Goal: Task Accomplishment & Management: Complete application form

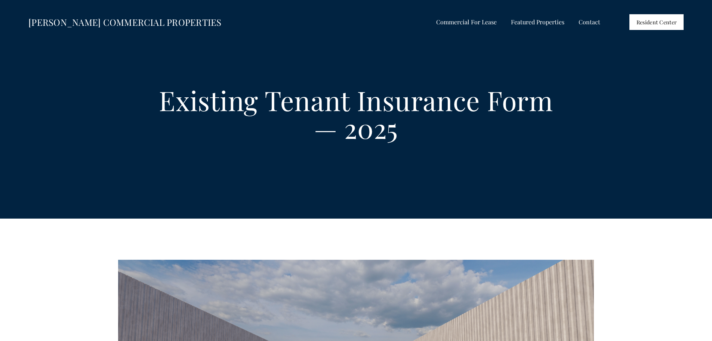
select select "US"
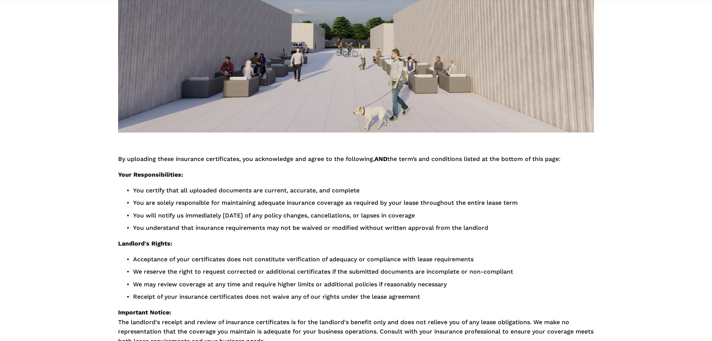
scroll to position [446, 0]
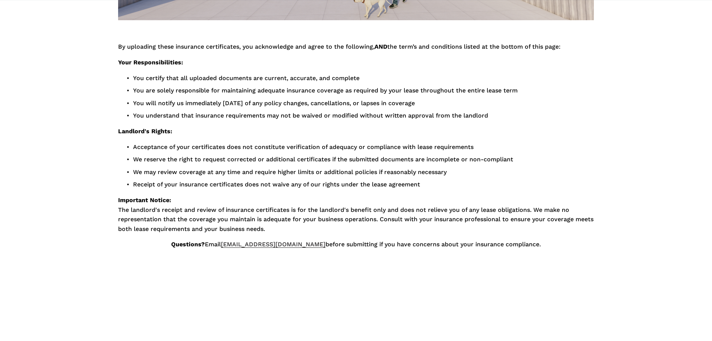
click at [263, 247] on link "[EMAIL_ADDRESS][DOMAIN_NAME]" at bounding box center [273, 243] width 105 height 7
drag, startPoint x: 688, startPoint y: 159, endPoint x: 683, endPoint y: 151, distance: 8.9
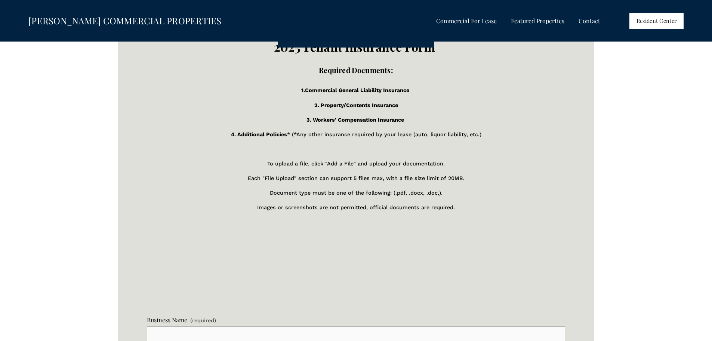
scroll to position [1119, 0]
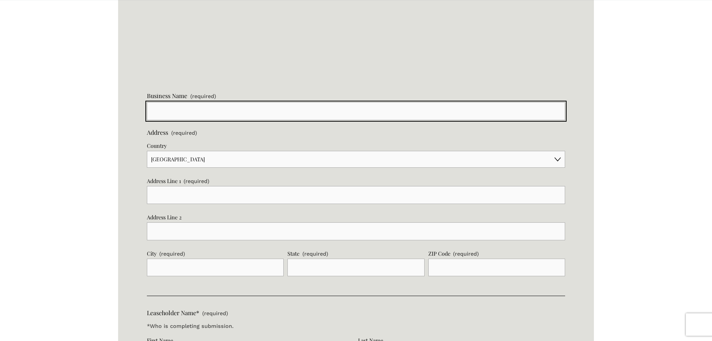
click at [228, 110] on input "Business Name (required)" at bounding box center [356, 111] width 418 height 18
type input "Viva El Taco Mexica Grill LLC"
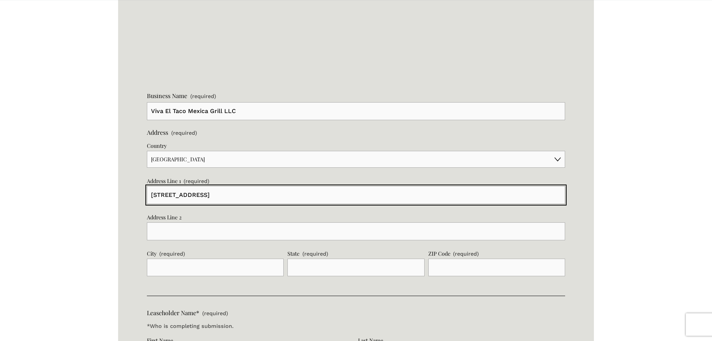
type input "[STREET_ADDRESS]"
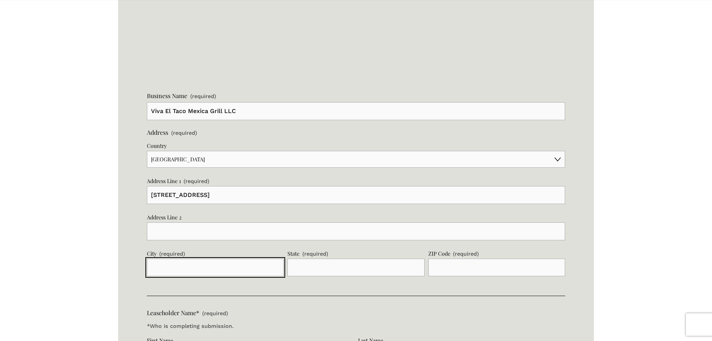
type input "p"
type input "[GEOGRAPHIC_DATA]"
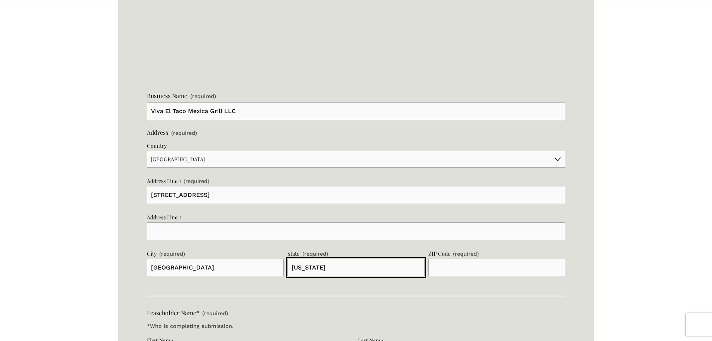
type input "[US_STATE]"
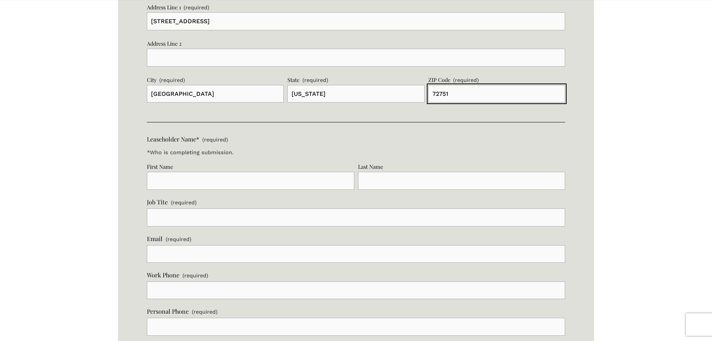
scroll to position [1306, 0]
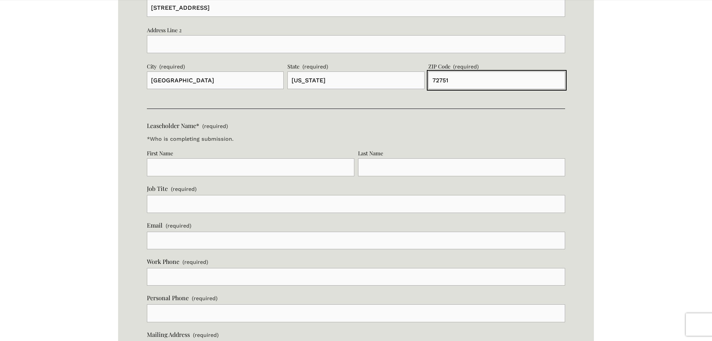
type input "72751"
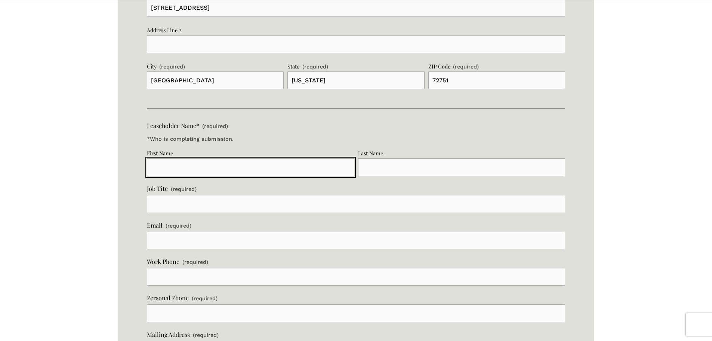
click at [246, 166] on input "First Name" at bounding box center [251, 167] width 208 height 18
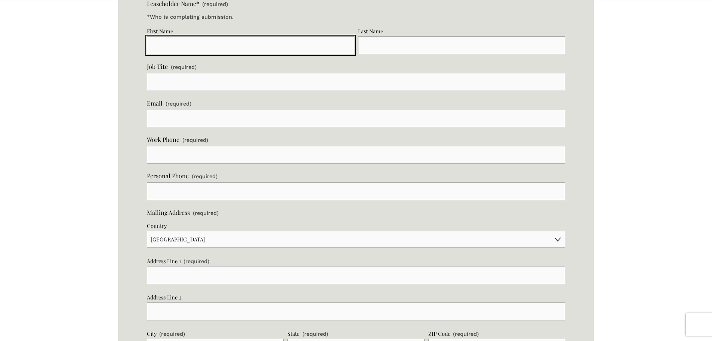
scroll to position [1343, 0]
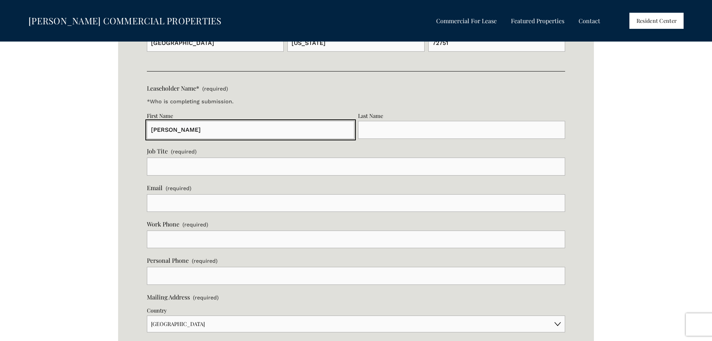
type input "[PERSON_NAME]"
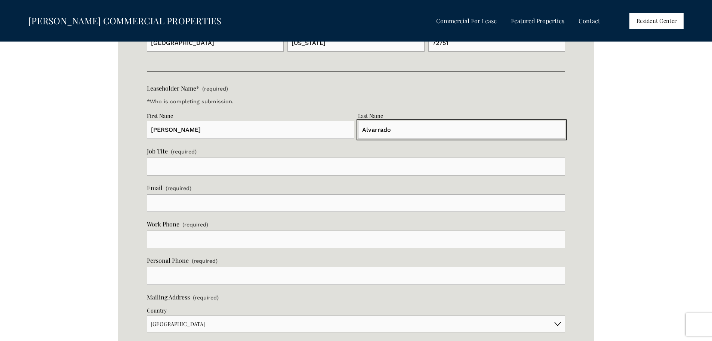
click at [378, 129] on input "Alvarrado" at bounding box center [462, 130] width 208 height 18
type input "[PERSON_NAME]"
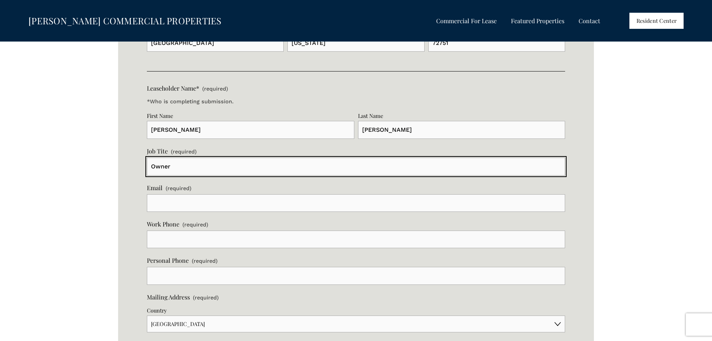
type input "Owner"
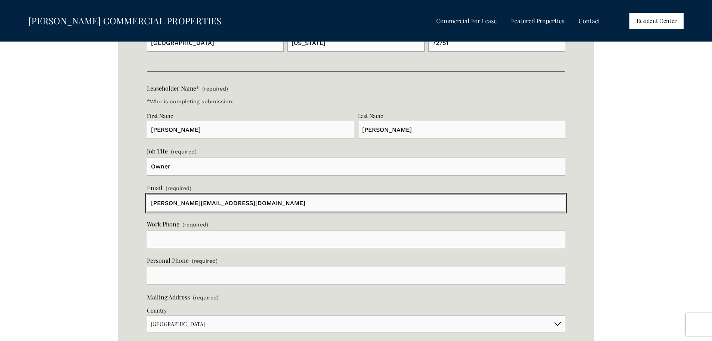
type input "[PERSON_NAME][EMAIL_ADDRESS][DOMAIN_NAME]"
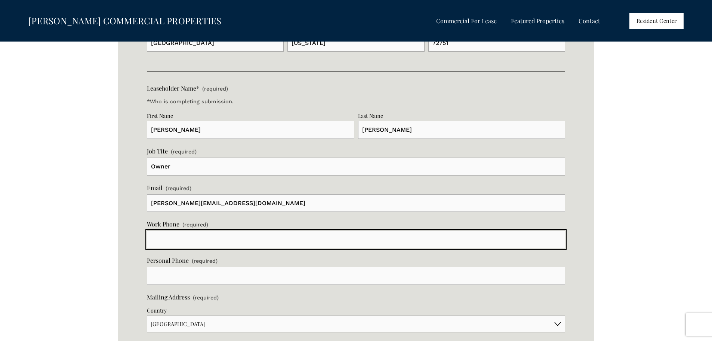
click at [190, 242] on input "text" at bounding box center [356, 239] width 418 height 18
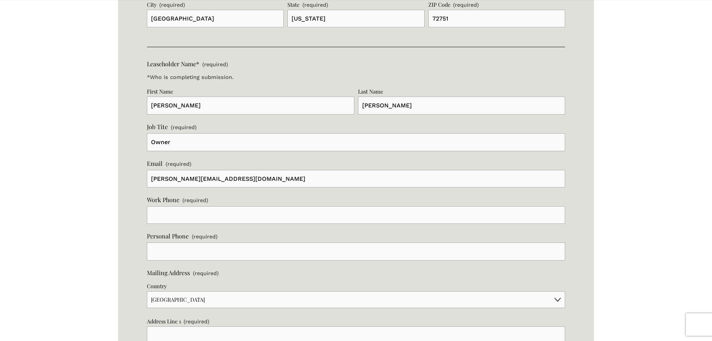
scroll to position [1381, 0]
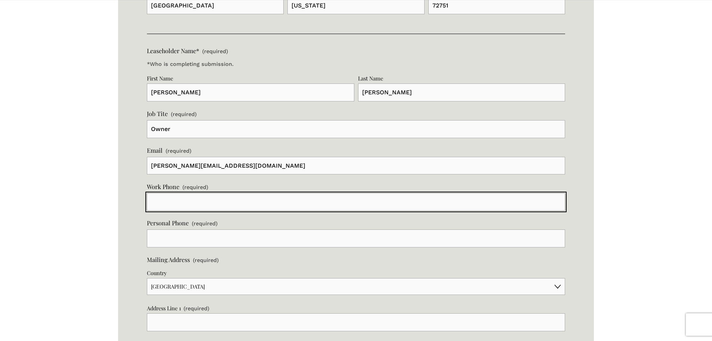
click at [159, 200] on input "text" at bounding box center [356, 202] width 418 height 18
type input "[PHONE_NUMBER]"
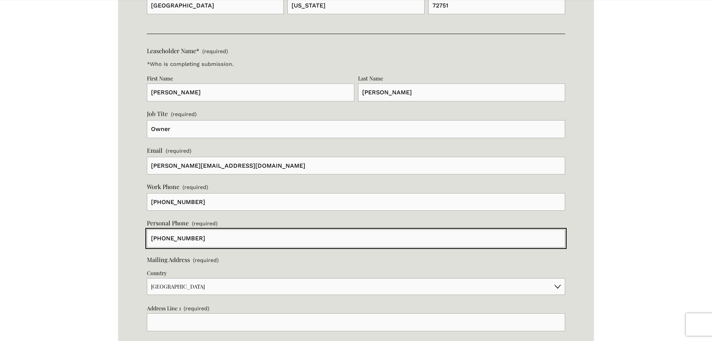
type input "[PHONE_NUMBER]"
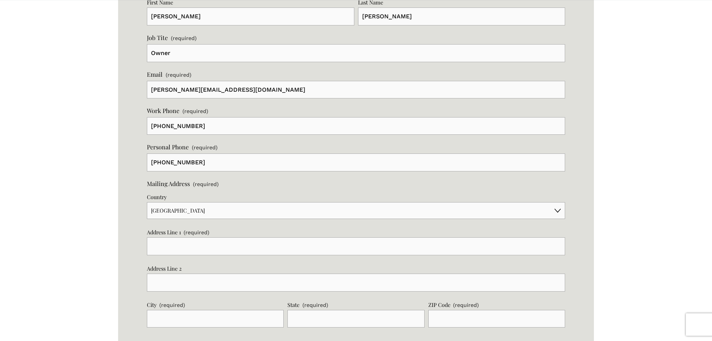
scroll to position [1493, 0]
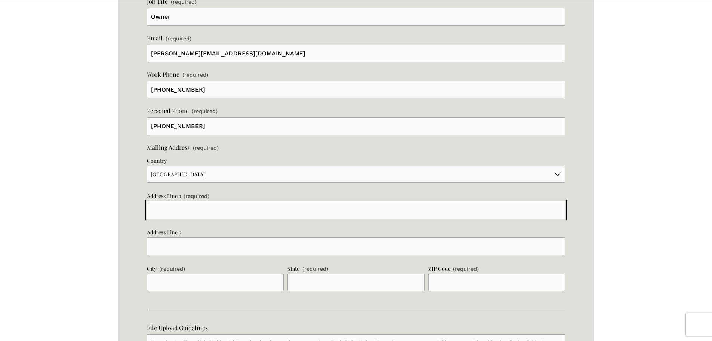
click at [162, 206] on input "Address Line 1 (required)" at bounding box center [356, 210] width 418 height 18
type input "[STREET_ADDRESS]"
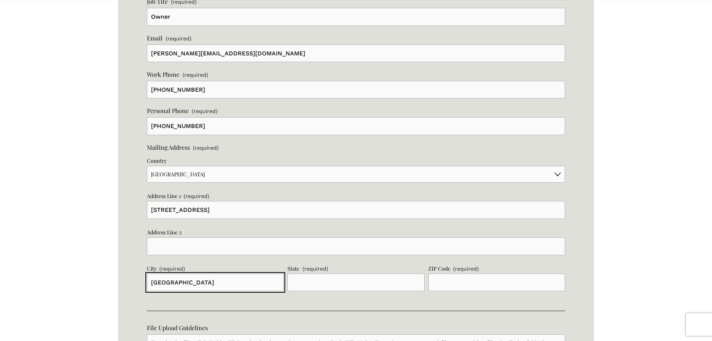
type input "[GEOGRAPHIC_DATA]"
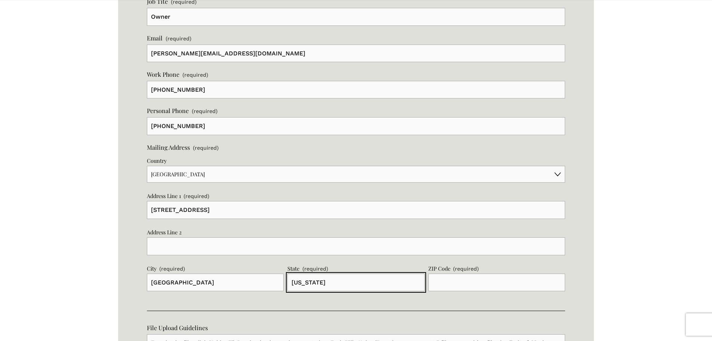
type input "[US_STATE]"
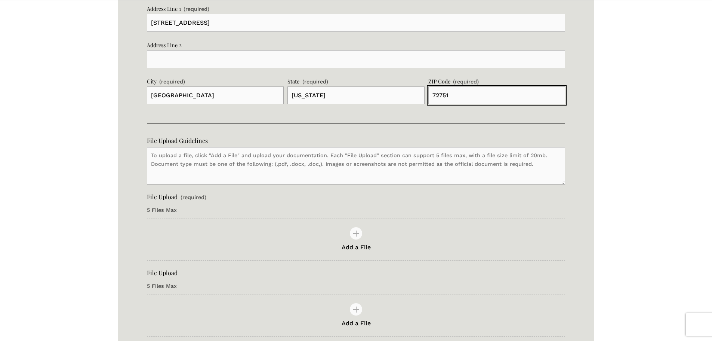
type input "72751"
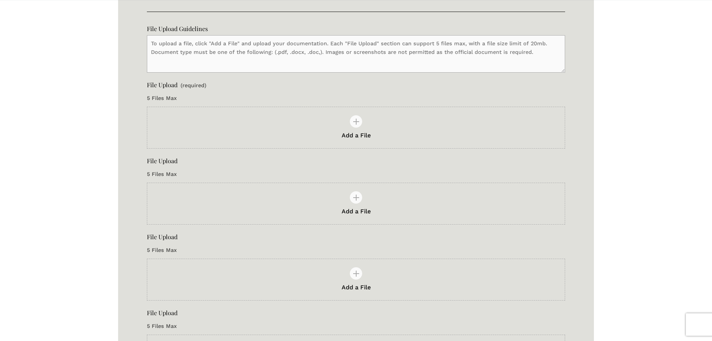
scroll to position [1792, 0]
click at [362, 135] on span "Add a File" at bounding box center [356, 134] width 29 height 7
click at [362, 125] on input "Add a File" at bounding box center [356, 116] width 418 height 18
type input "C:\fakepath\Viva El Taco-COI-[PERSON_NAME] Comm Prop-10-15-25.pdf"
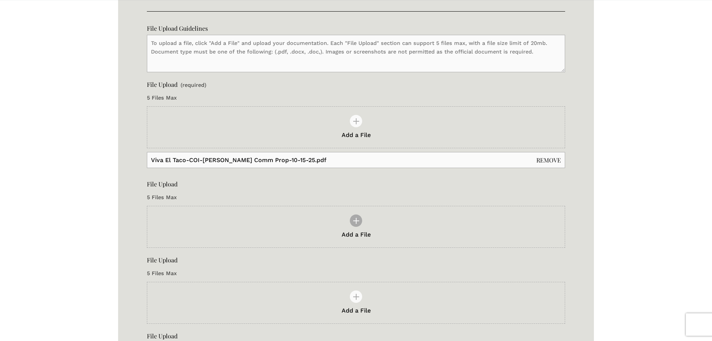
click at [343, 218] on div "Add a File" at bounding box center [356, 226] width 418 height 41
click at [343, 218] on input "Add a File" at bounding box center [356, 215] width 418 height 18
type input "C:\fakepath\Viva El Taco-[PERSON_NAME] Comm Prop-10-15-25.pdf"
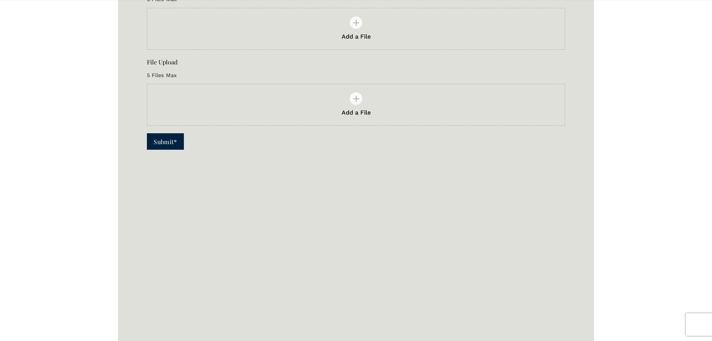
scroll to position [2166, 0]
click at [159, 142] on span "Submit*" at bounding box center [165, 141] width 23 height 8
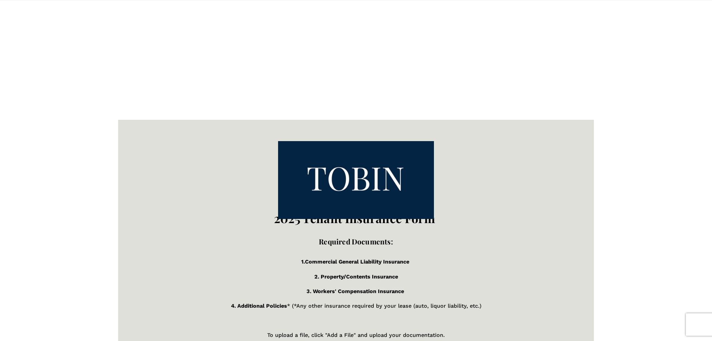
scroll to position [756, 0]
